Goal: Information Seeking & Learning: Learn about a topic

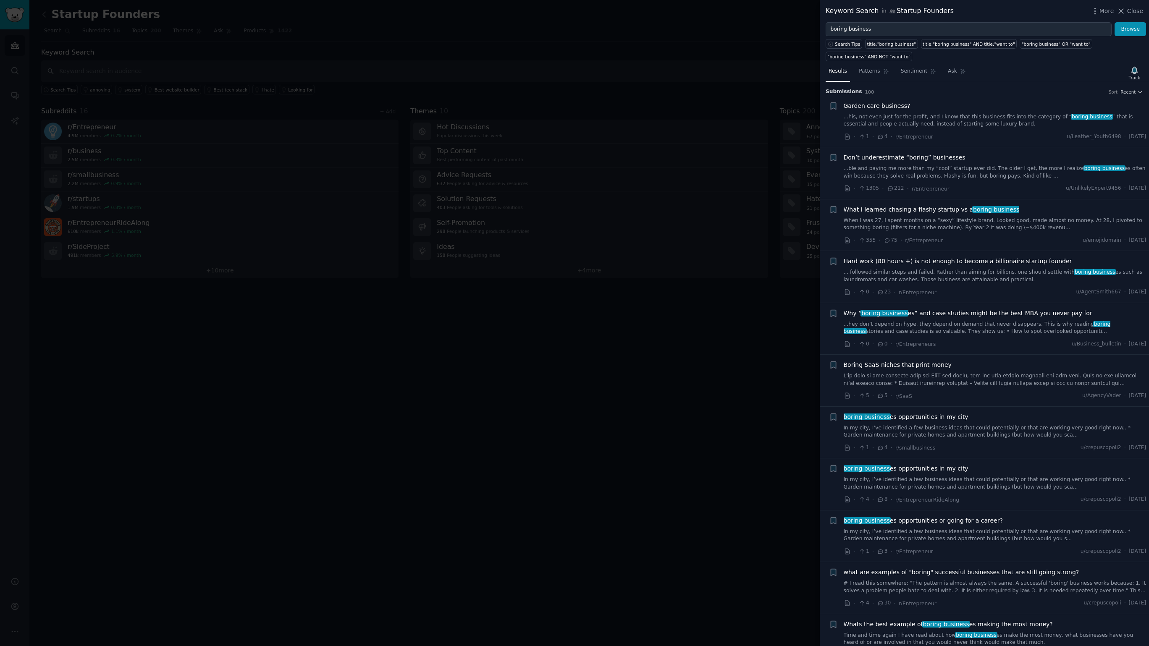
scroll to position [280, 0]
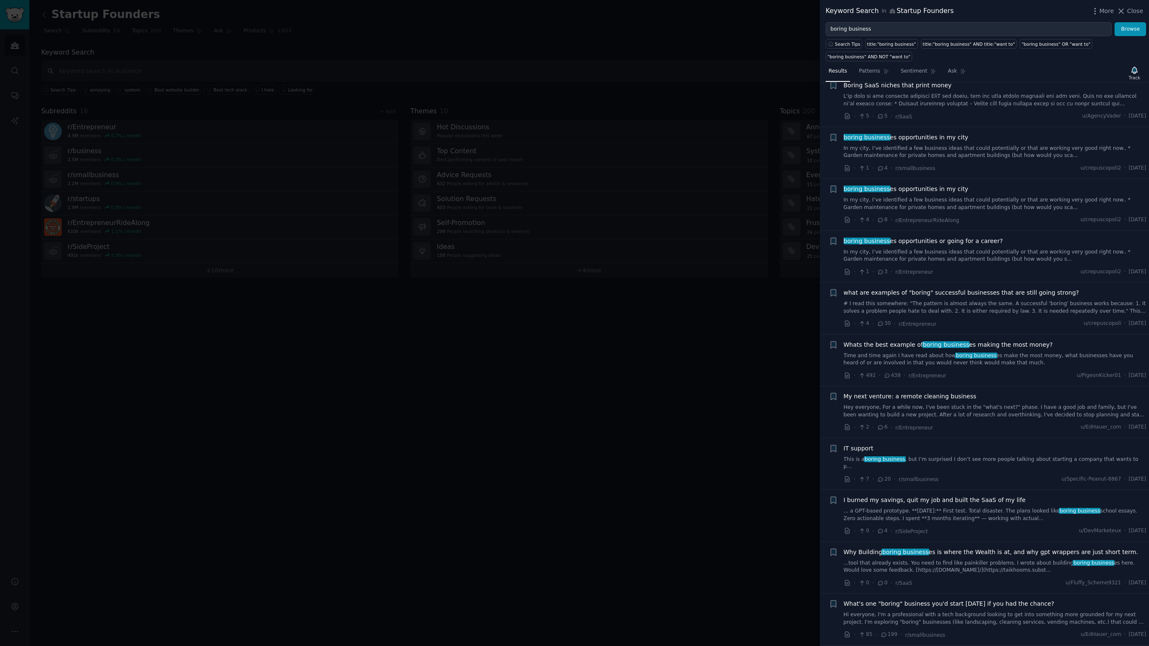
click at [407, 327] on div at bounding box center [574, 323] width 1149 height 646
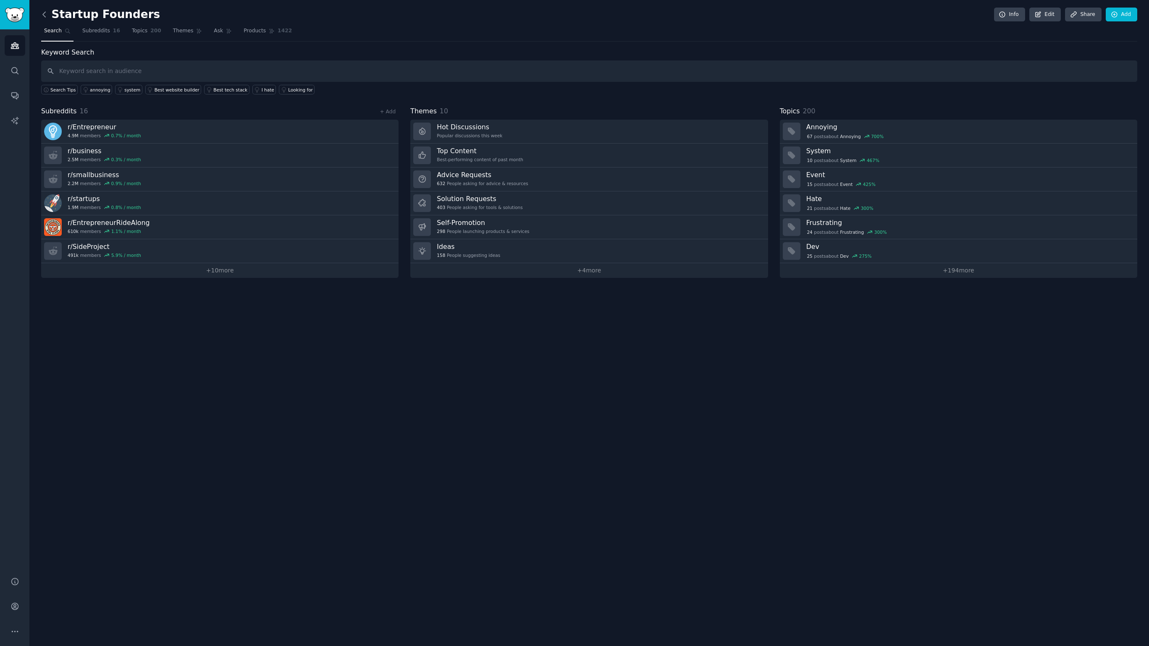
click at [47, 12] on icon at bounding box center [44, 14] width 9 height 9
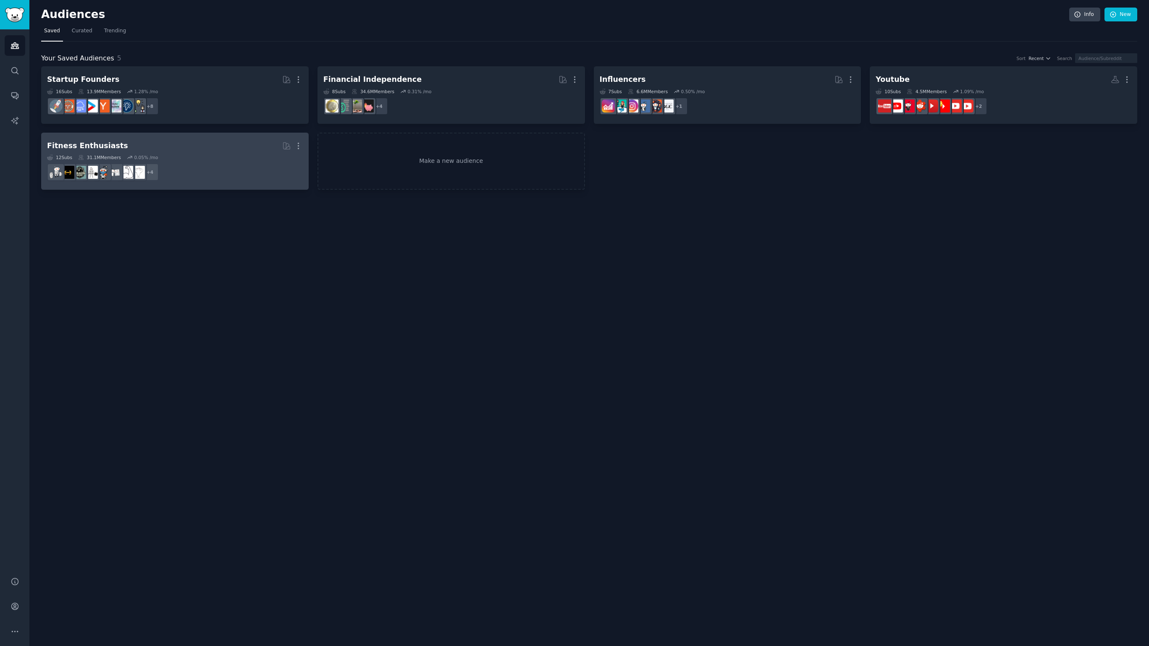
click at [229, 175] on dd "+ 4" at bounding box center [175, 172] width 256 height 24
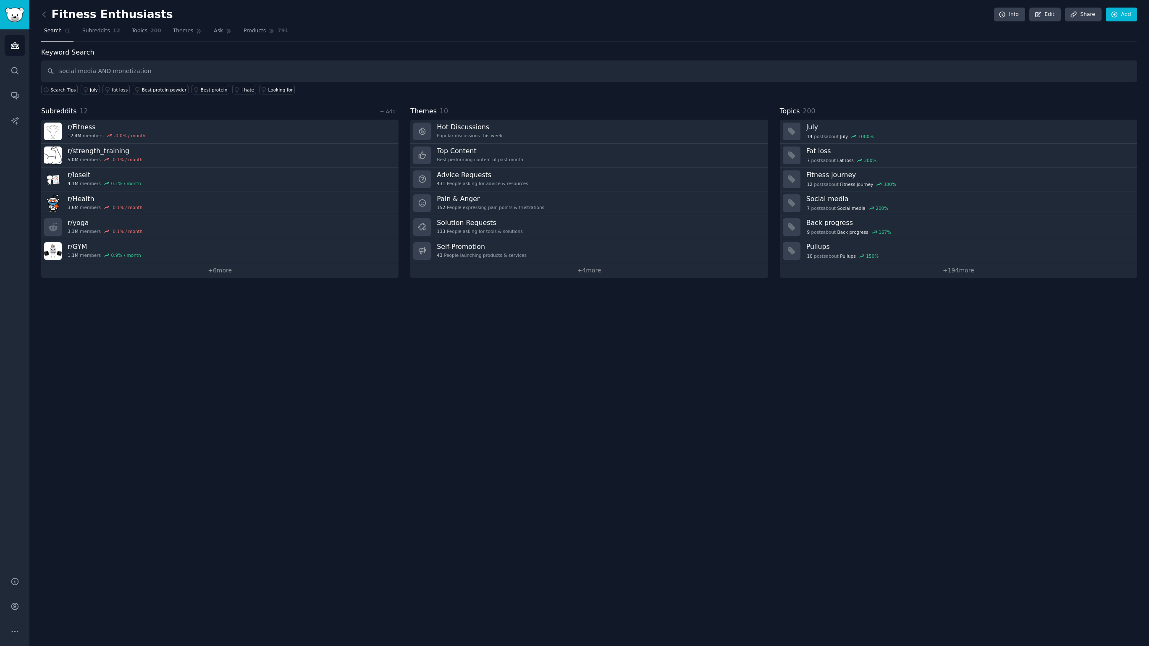
type input "social media AND monetization"
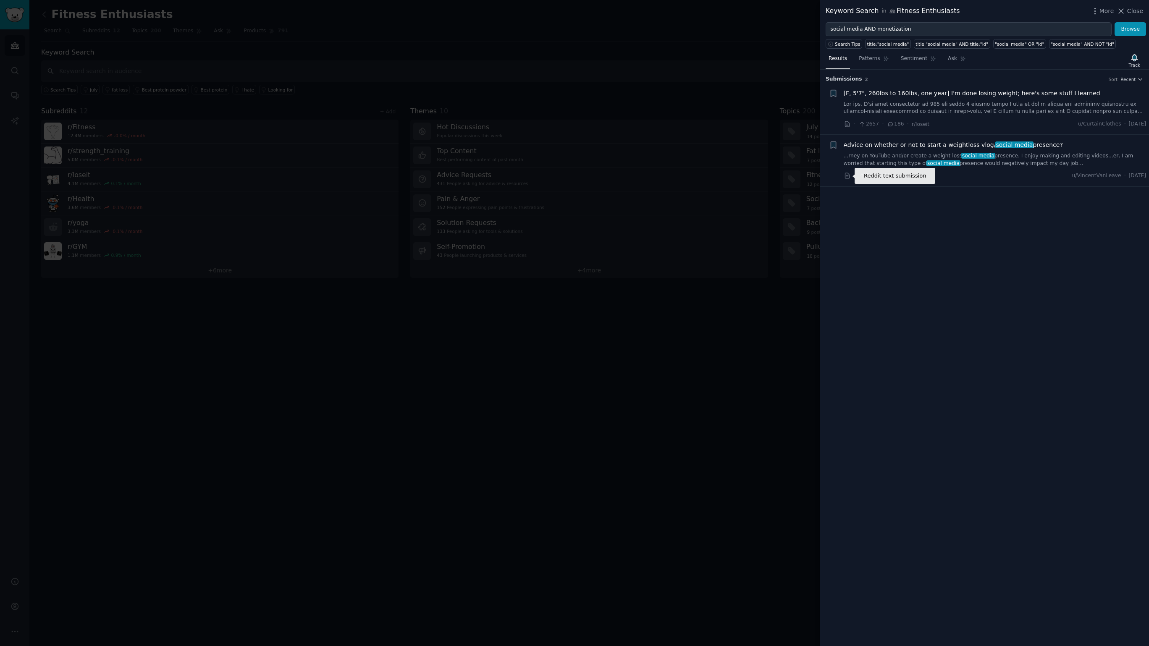
click at [845, 176] on icon at bounding box center [848, 176] width 8 height 8
